Goal: Information Seeking & Learning: Learn about a topic

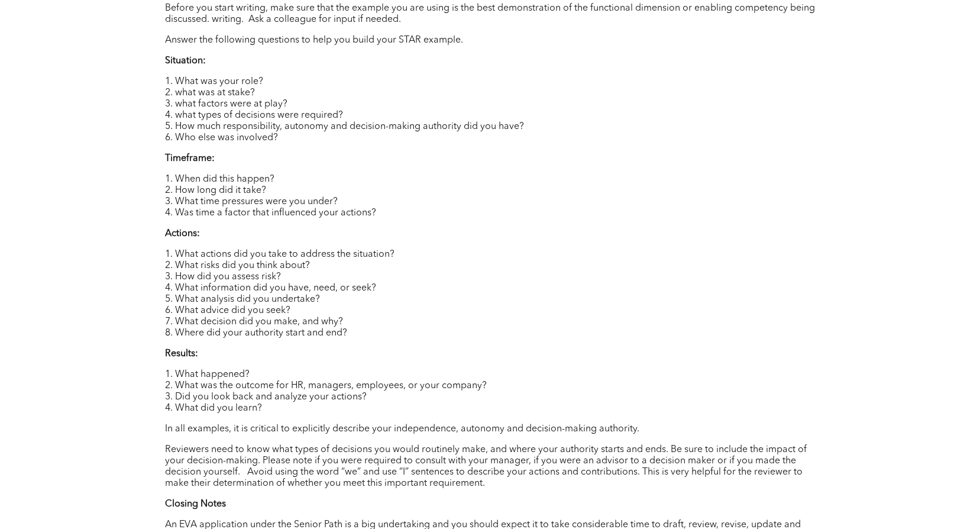
scroll to position [1412, 0]
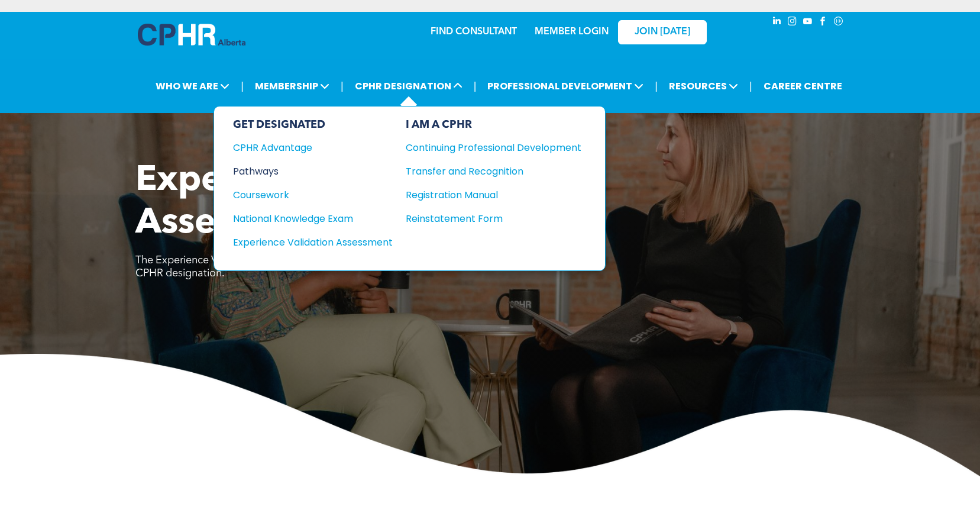
click at [254, 167] on div "Pathways" at bounding box center [305, 171] width 144 height 15
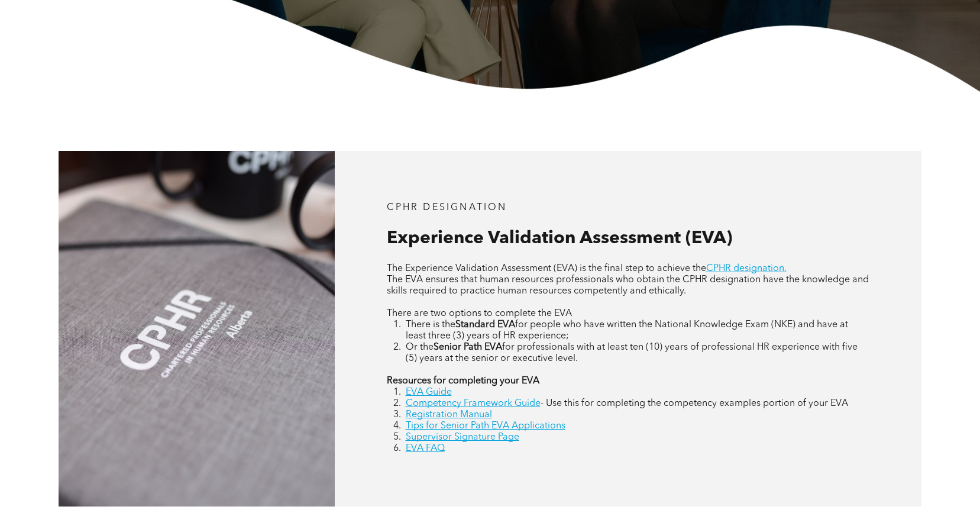
scroll to position [414, 0]
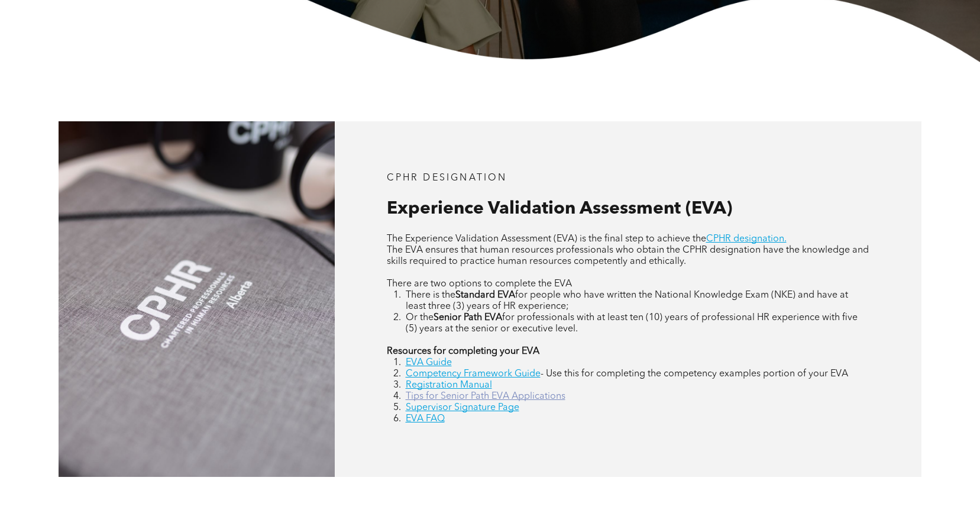
click at [443, 398] on link "Tips for Senior Path EVA Applications" at bounding box center [486, 396] width 160 height 9
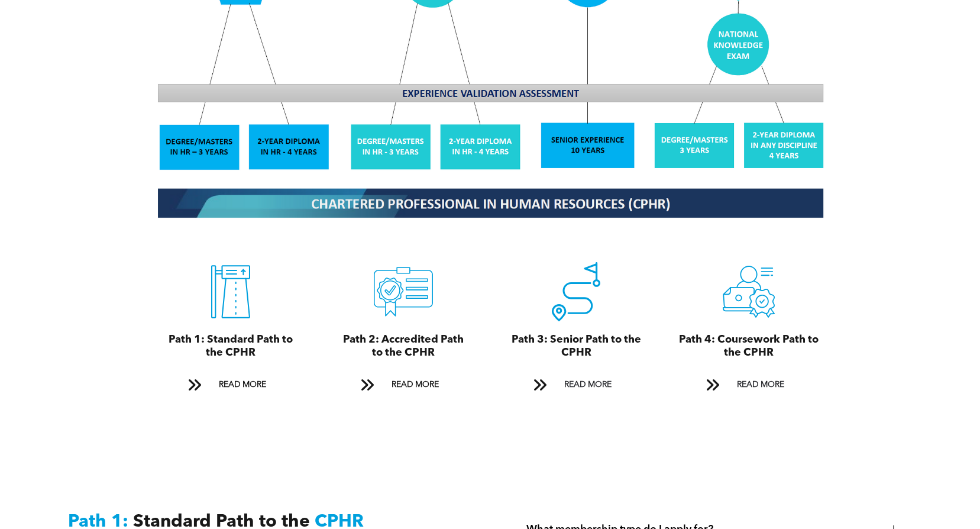
scroll to position [1183, 0]
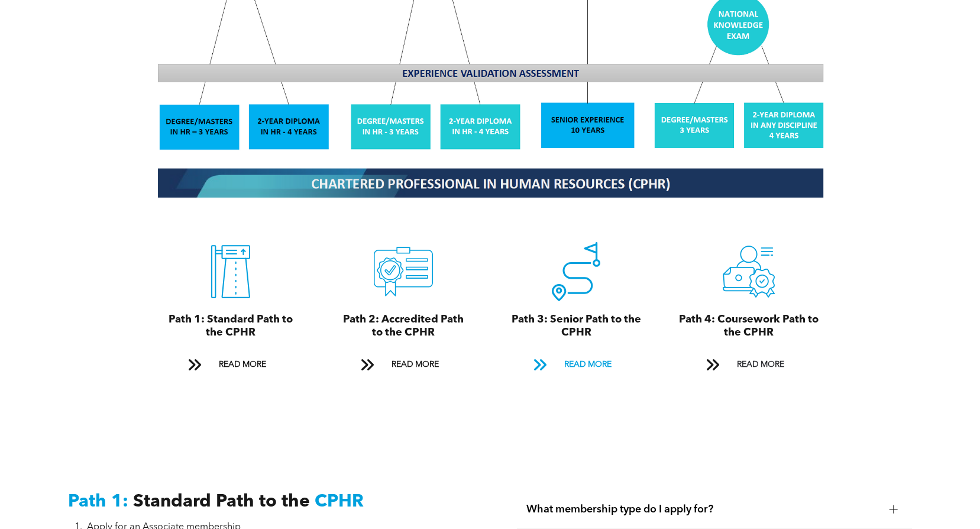
click at [586, 354] on span "READ MORE" at bounding box center [588, 365] width 56 height 22
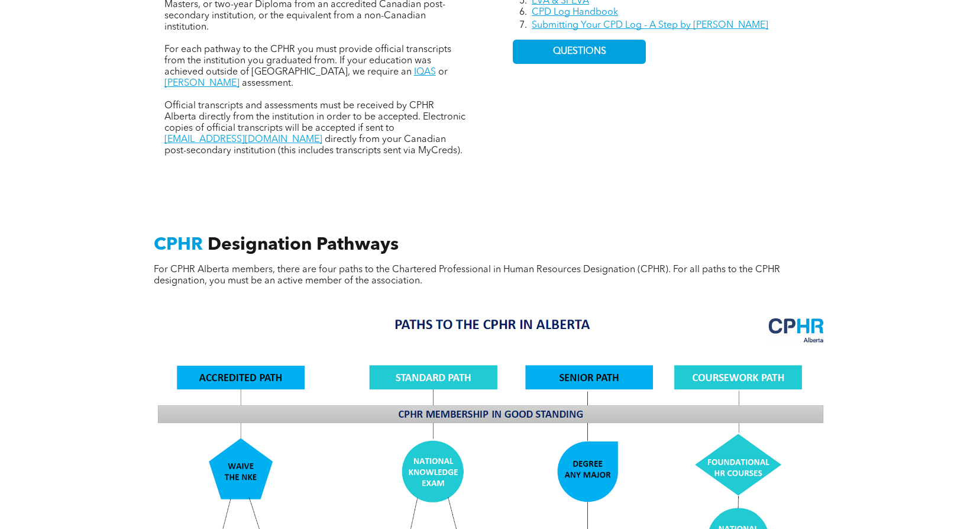
scroll to position [432, 0]
